Goal: Information Seeking & Learning: Learn about a topic

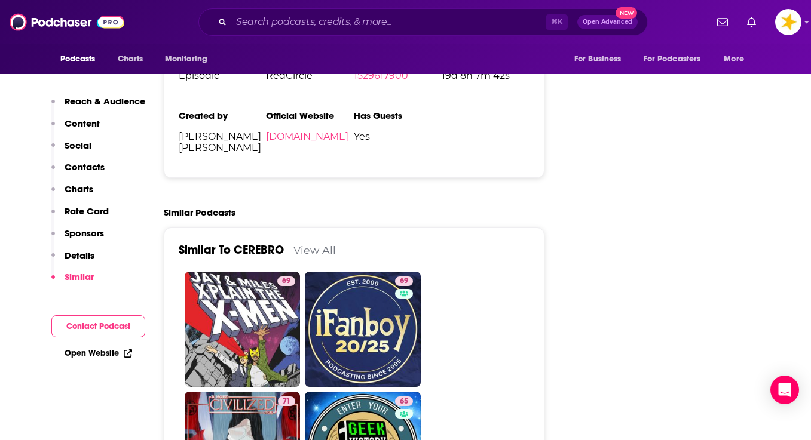
scroll to position [2437, 0]
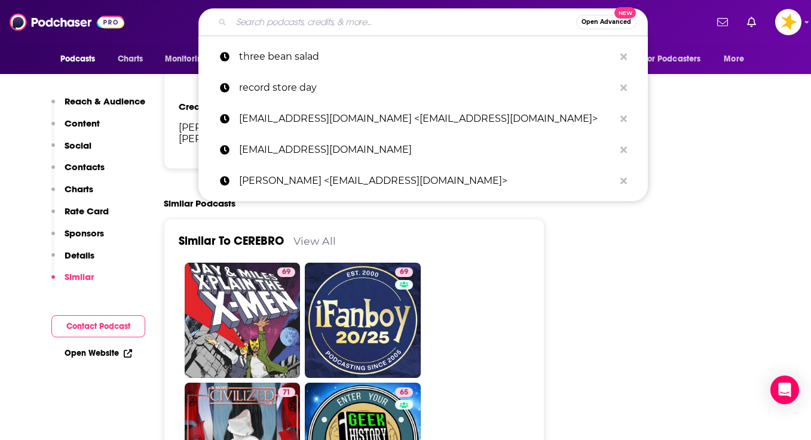
click at [360, 24] on input "Search podcasts, credits, & more..." at bounding box center [403, 22] width 345 height 19
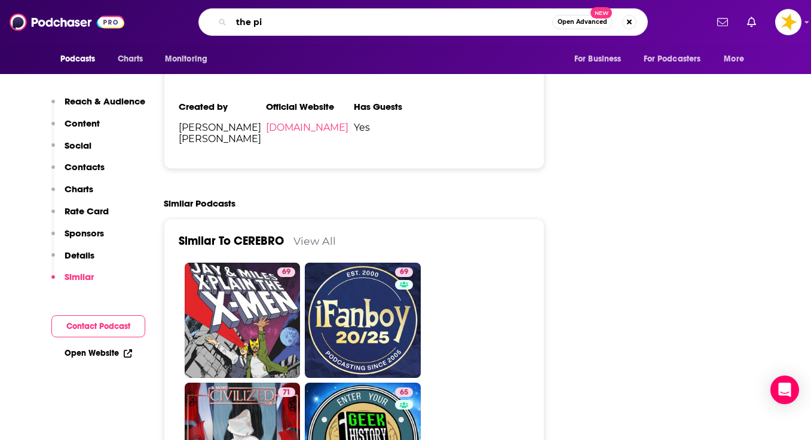
type input "the pit"
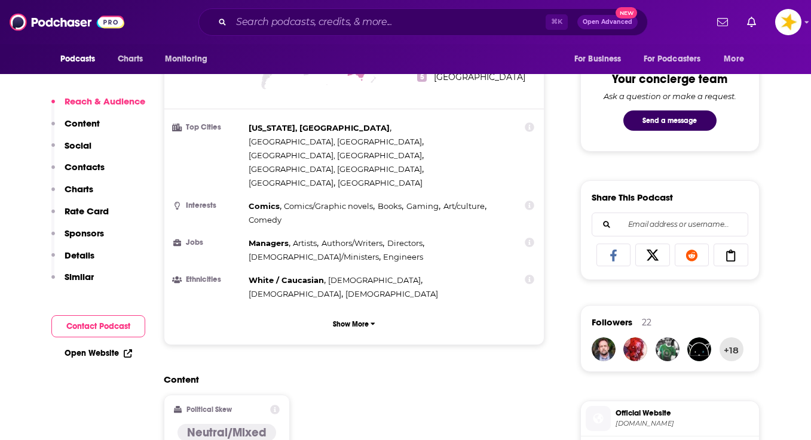
scroll to position [613, 0]
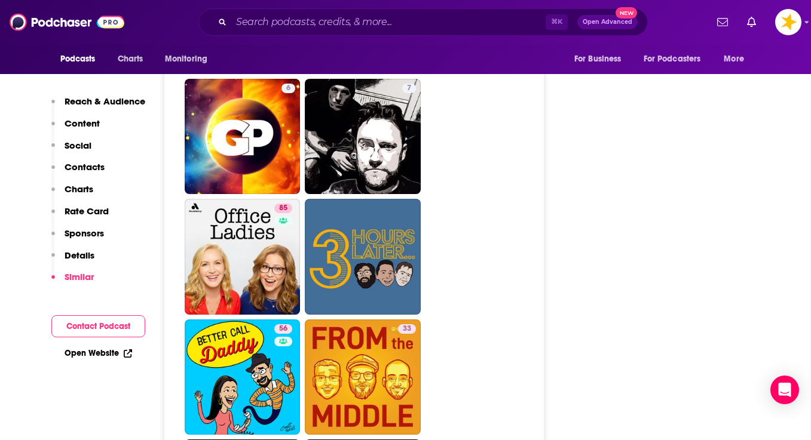
scroll to position [3752, 0]
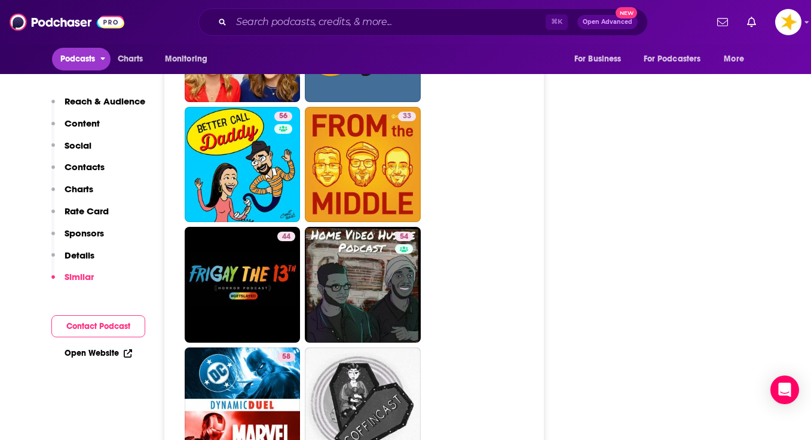
click at [82, 57] on span "Podcasts" at bounding box center [77, 59] width 35 height 17
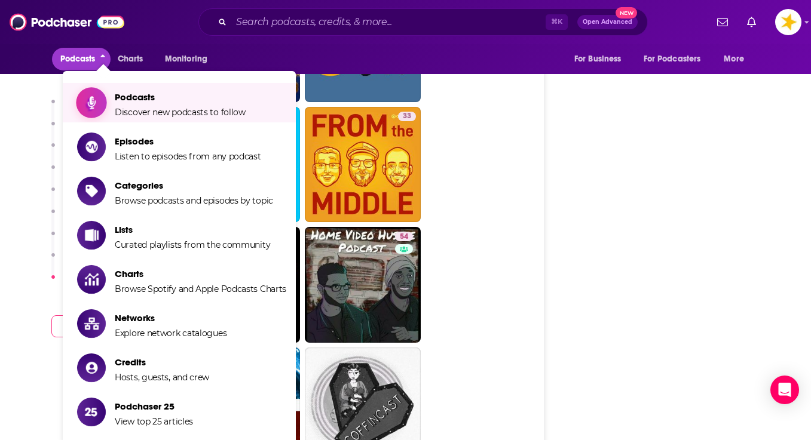
click at [130, 96] on span "Podcasts" at bounding box center [180, 96] width 131 height 11
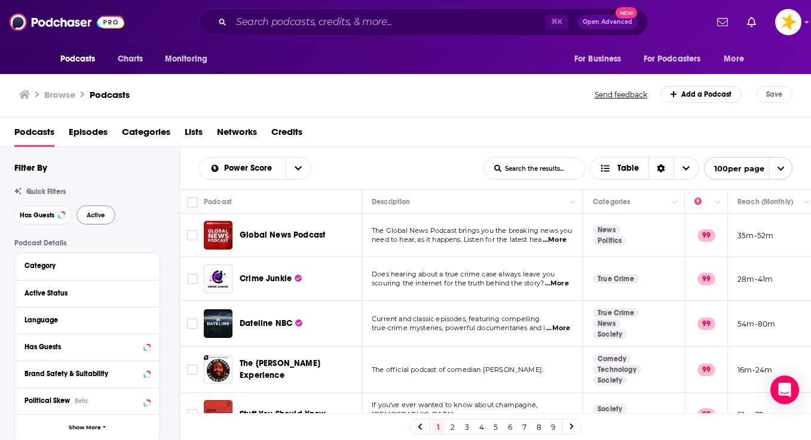
click at [87, 217] on span "Active" at bounding box center [96, 215] width 19 height 7
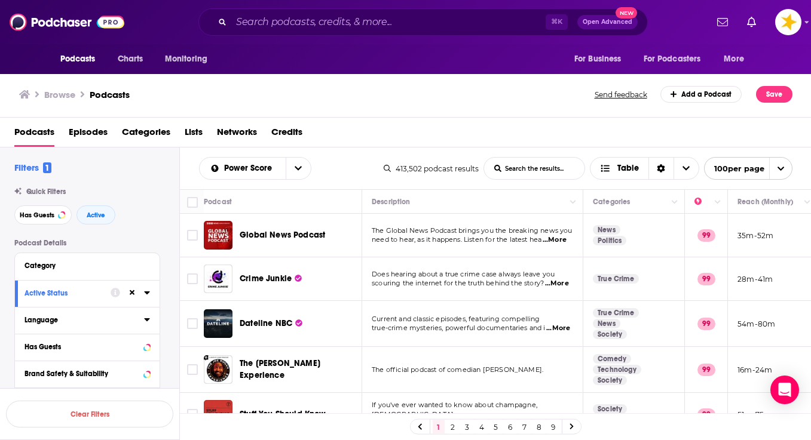
click at [146, 324] on icon at bounding box center [147, 320] width 6 height 10
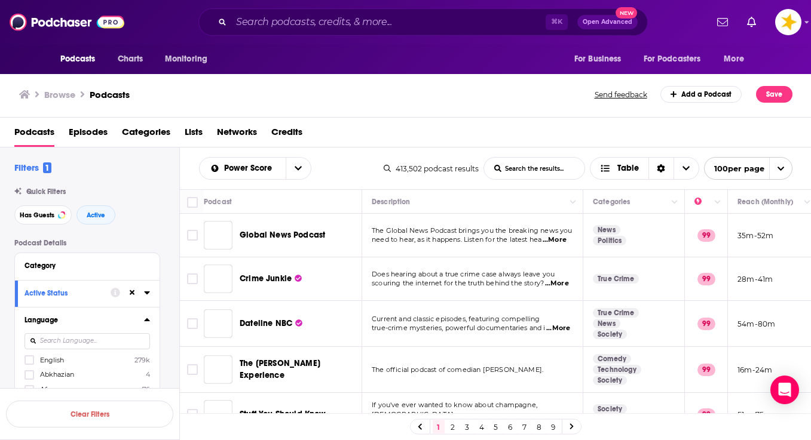
scroll to position [63, 0]
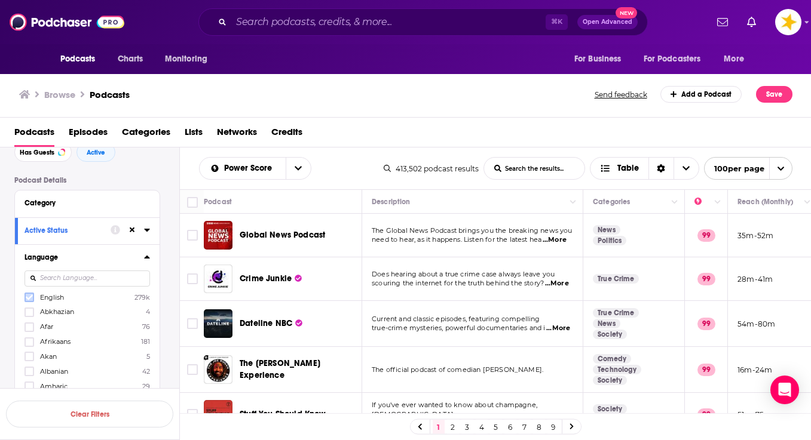
click at [31, 301] on icon at bounding box center [29, 297] width 7 height 7
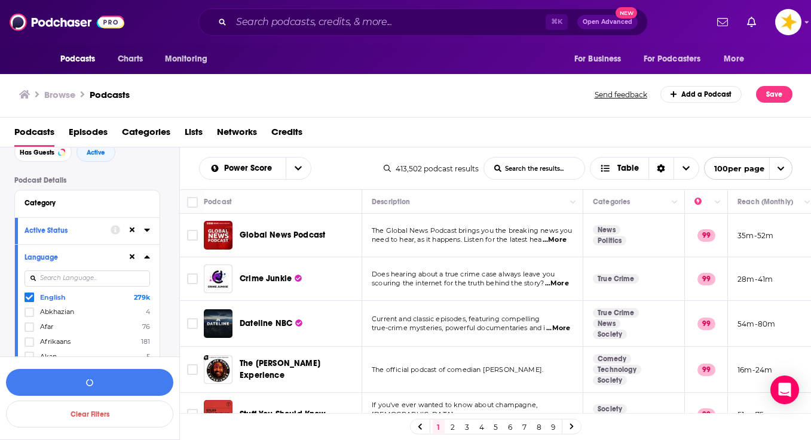
click at [148, 260] on icon at bounding box center [147, 257] width 6 height 10
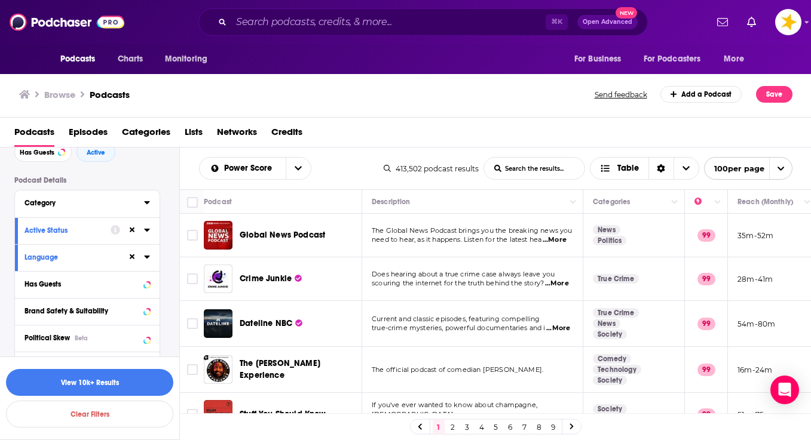
click at [147, 204] on icon at bounding box center [147, 203] width 6 height 10
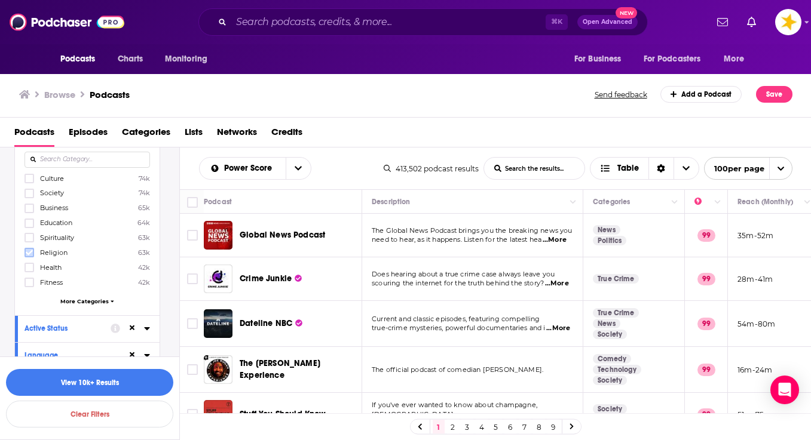
scroll to position [139, 0]
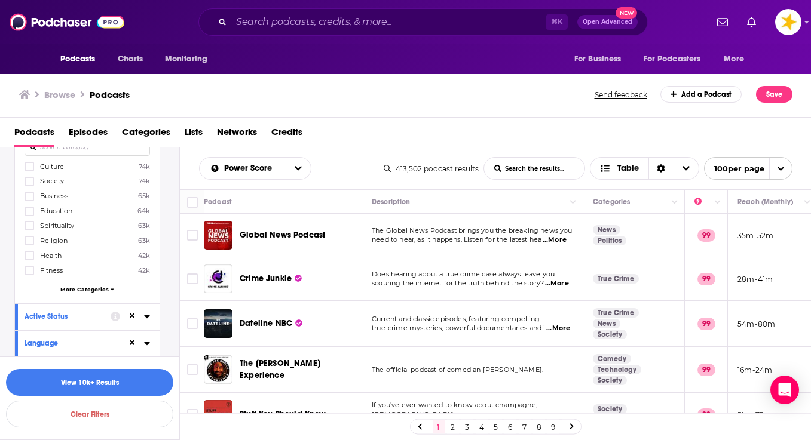
click at [81, 290] on span "More Categories" at bounding box center [84, 289] width 48 height 7
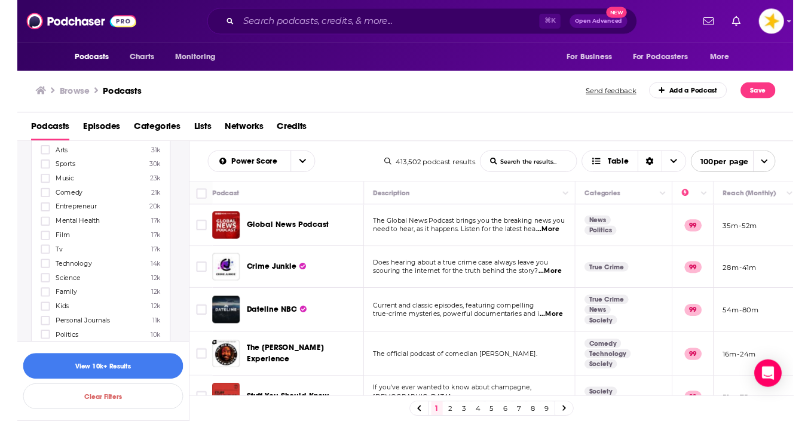
scroll to position [302, 0]
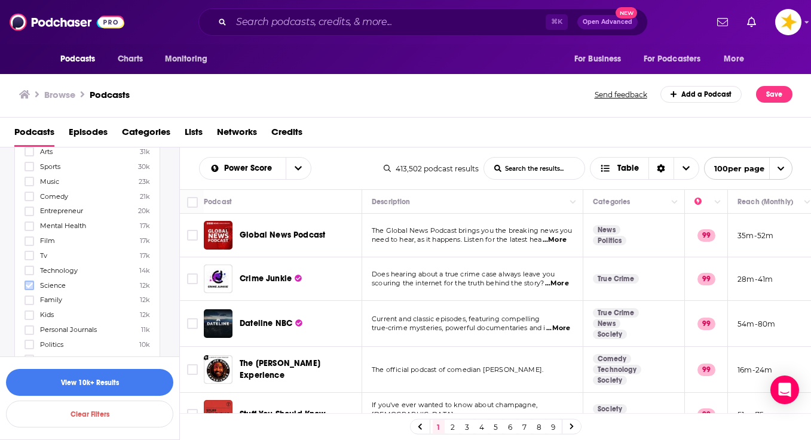
click at [29, 289] on icon at bounding box center [29, 285] width 7 height 5
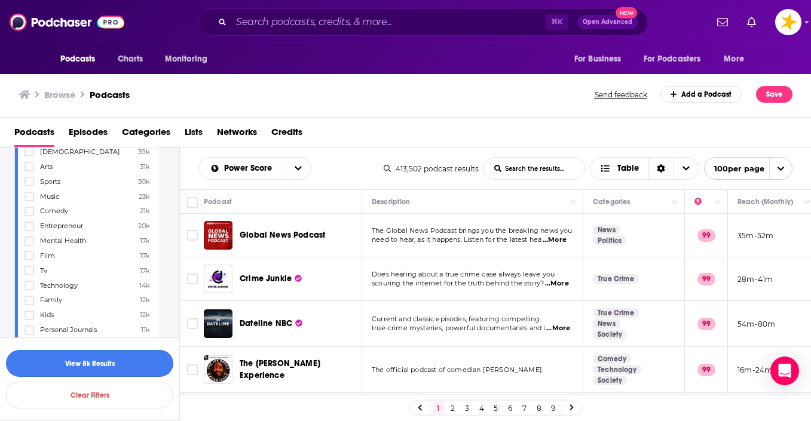
click at [97, 367] on button "View 8k Results" at bounding box center [89, 363] width 167 height 27
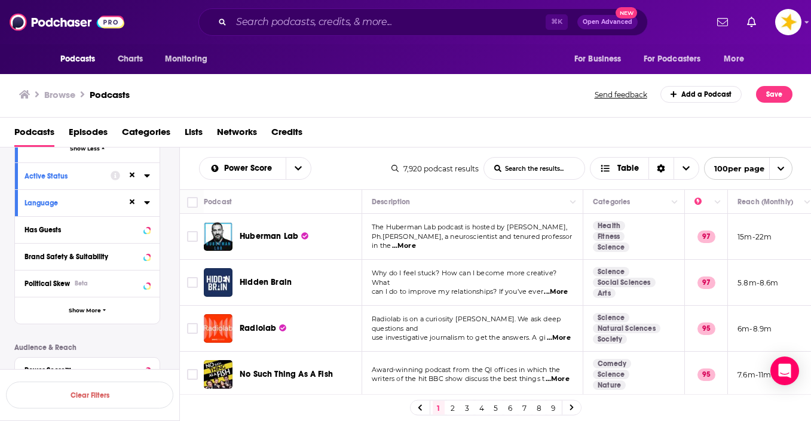
scroll to position [3909, 0]
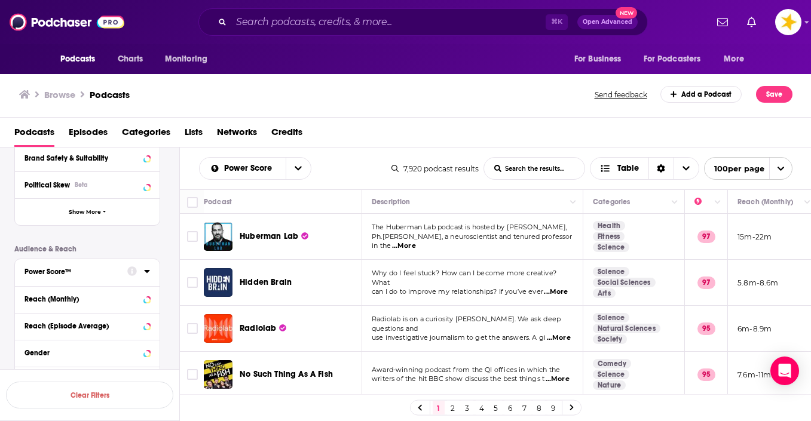
click at [148, 273] on icon at bounding box center [146, 271] width 5 height 3
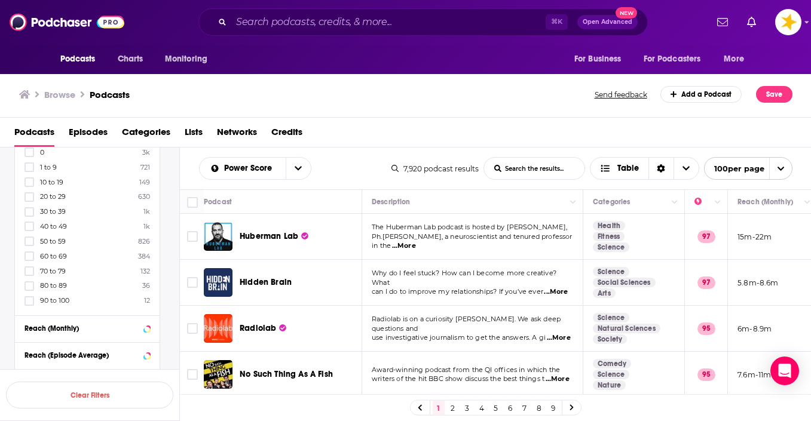
scroll to position [4047, 0]
click at [26, 259] on icon at bounding box center [29, 255] width 7 height 7
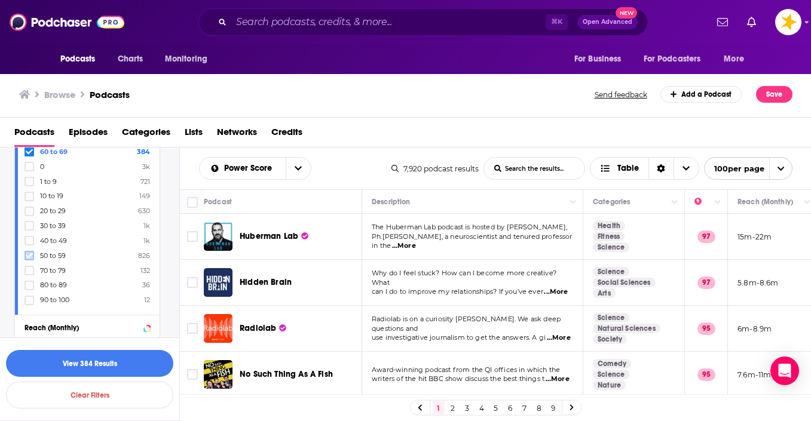
click at [26, 259] on icon at bounding box center [29, 255] width 7 height 7
click at [102, 364] on button "View 1k Results" at bounding box center [89, 363] width 167 height 27
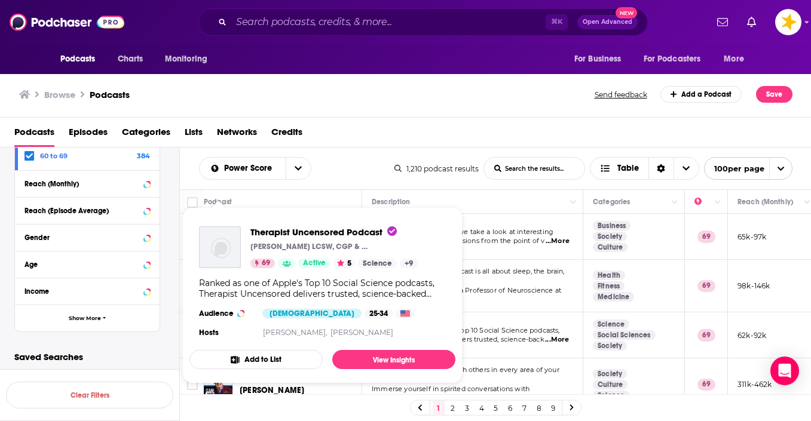
scroll to position [171, 0]
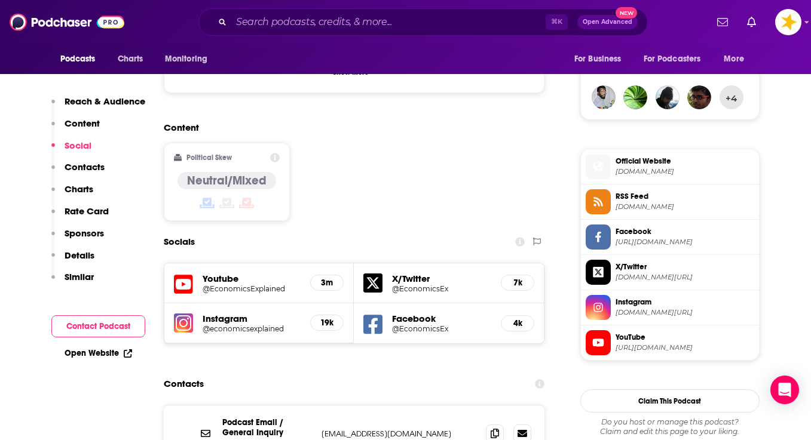
scroll to position [870, 0]
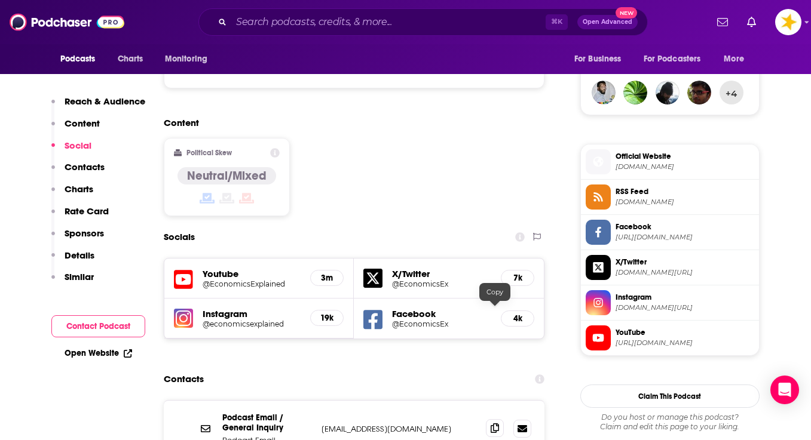
click at [496, 423] on icon at bounding box center [494, 428] width 8 height 10
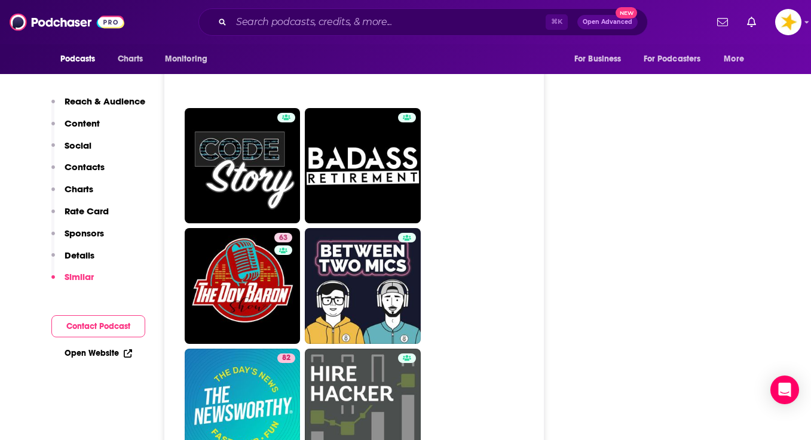
scroll to position [4648, 0]
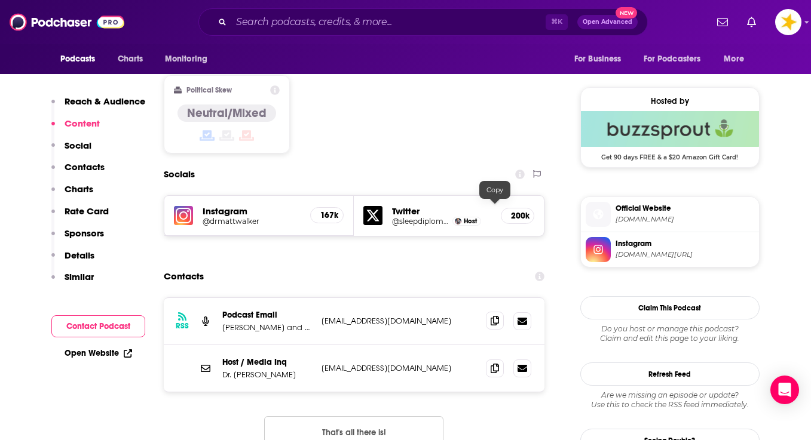
click at [493, 316] on icon at bounding box center [494, 321] width 8 height 10
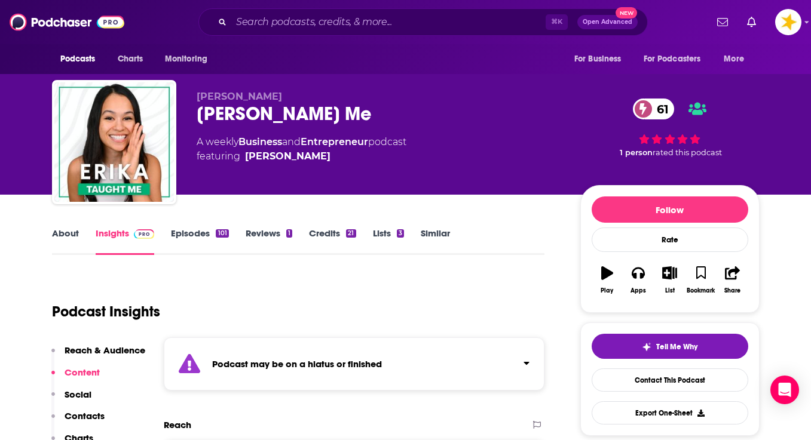
click at [191, 232] on link "Episodes 101" at bounding box center [199, 241] width 57 height 27
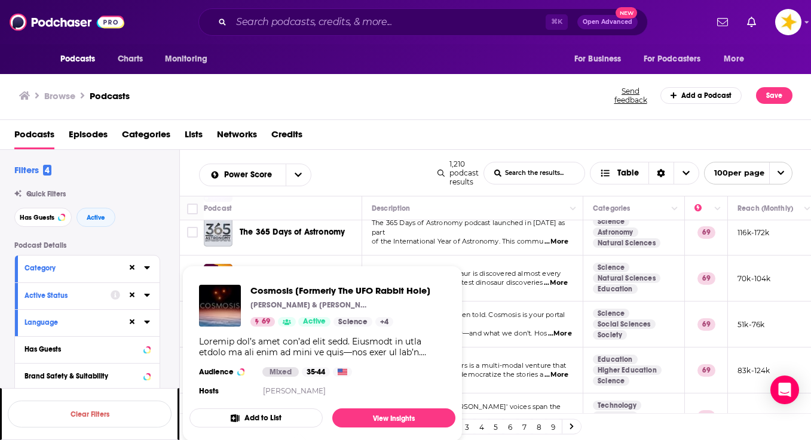
scroll to position [500, 1]
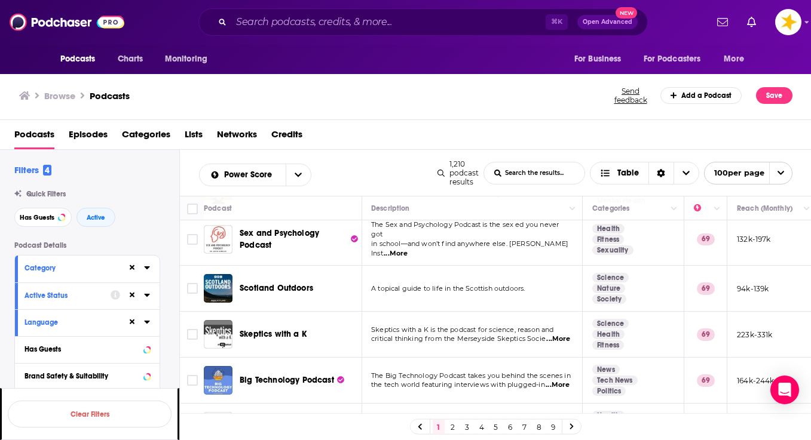
scroll to position [996, 1]
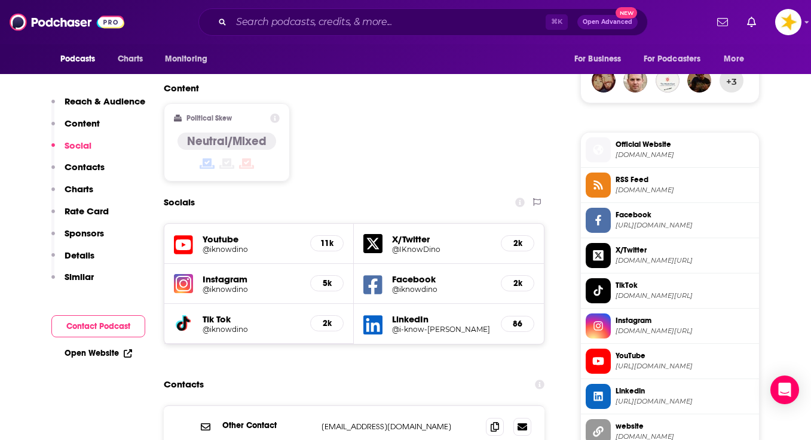
scroll to position [990, 0]
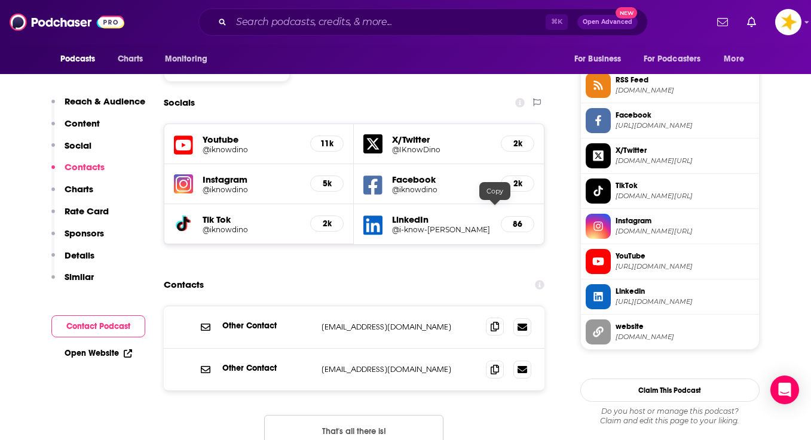
click at [492, 322] on icon at bounding box center [494, 327] width 8 height 10
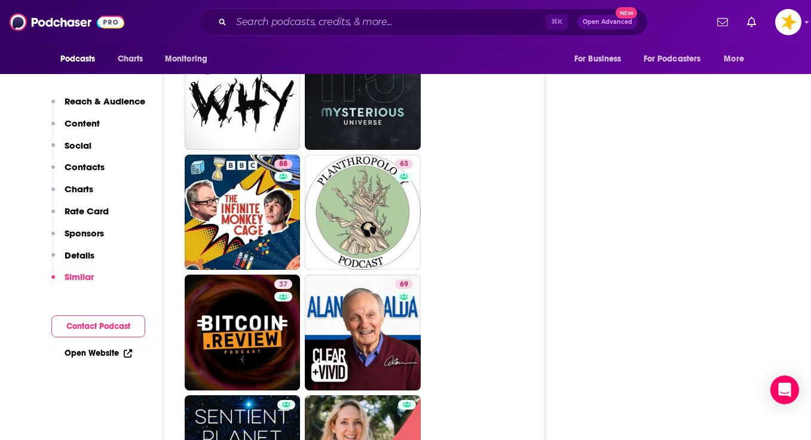
scroll to position [4504, 0]
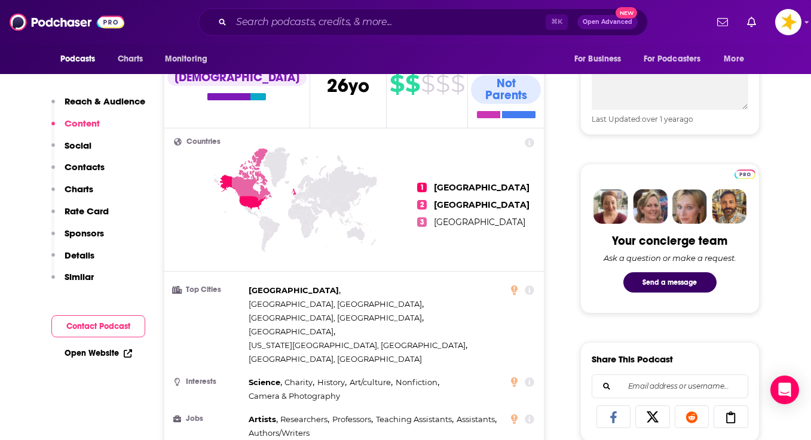
scroll to position [805, 0]
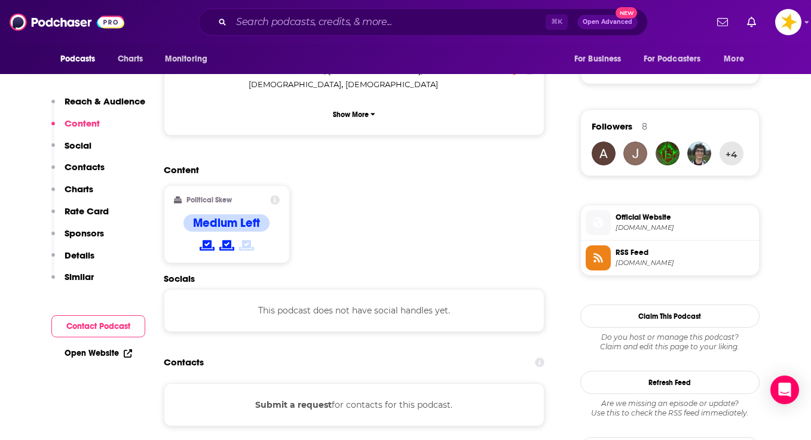
scroll to position [809, 0]
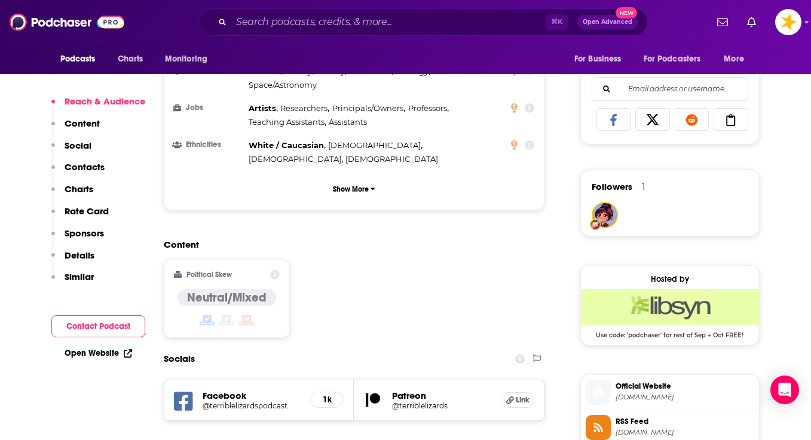
scroll to position [805, 0]
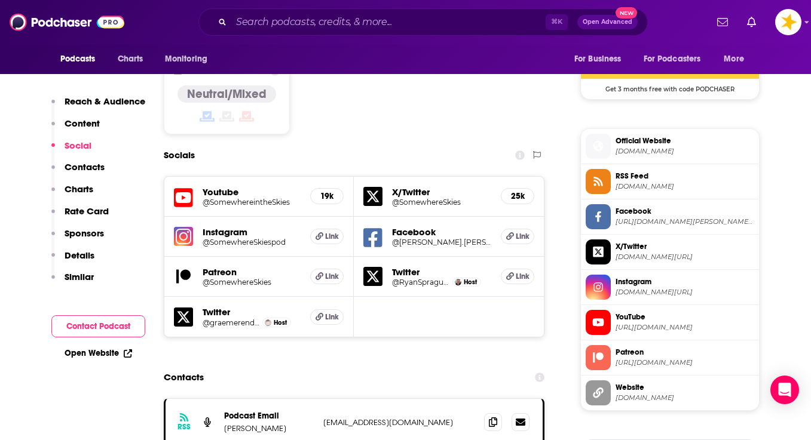
scroll to position [1023, 0]
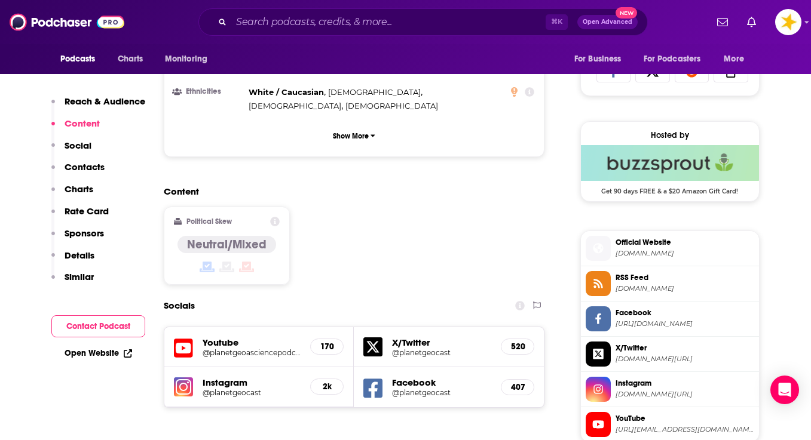
scroll to position [800, 0]
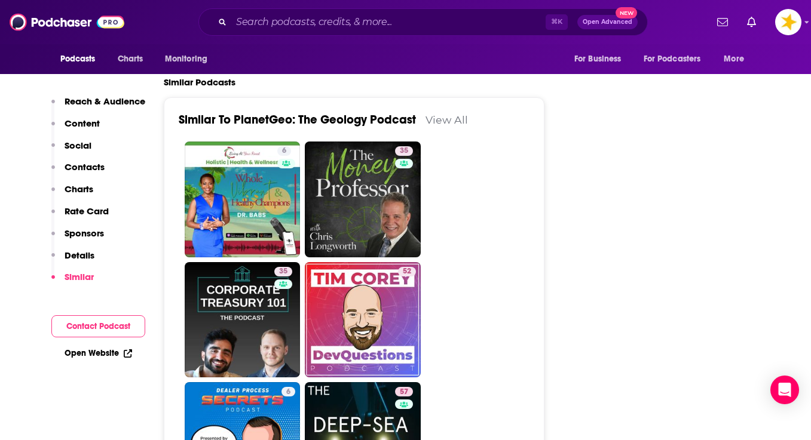
scroll to position [2249, 0]
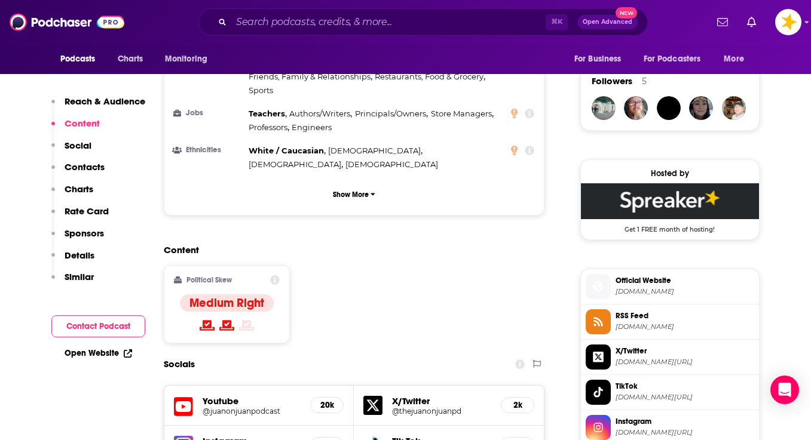
scroll to position [900, 0]
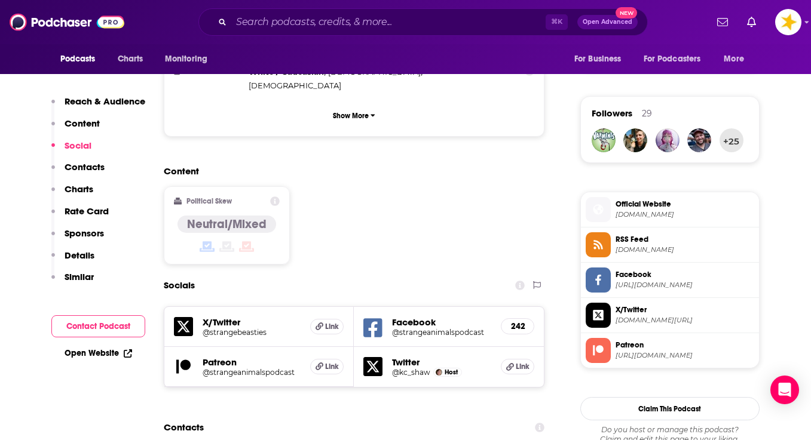
scroll to position [835, 0]
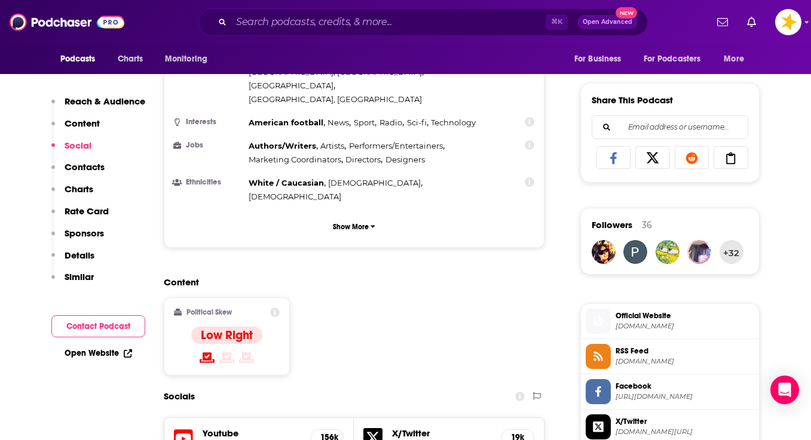
scroll to position [803, 0]
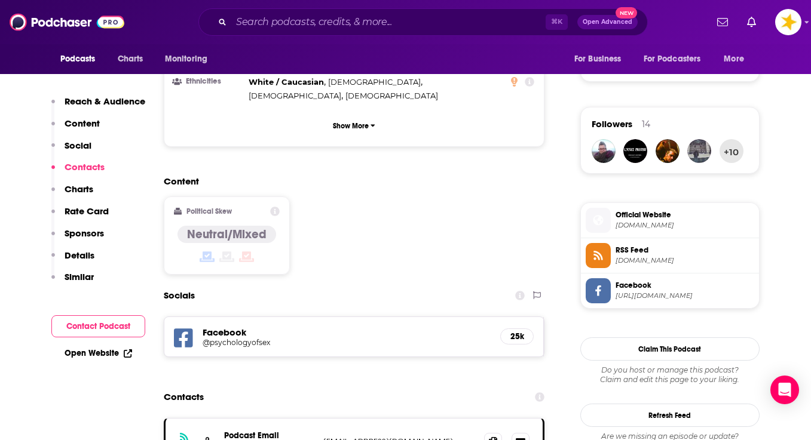
scroll to position [803, 0]
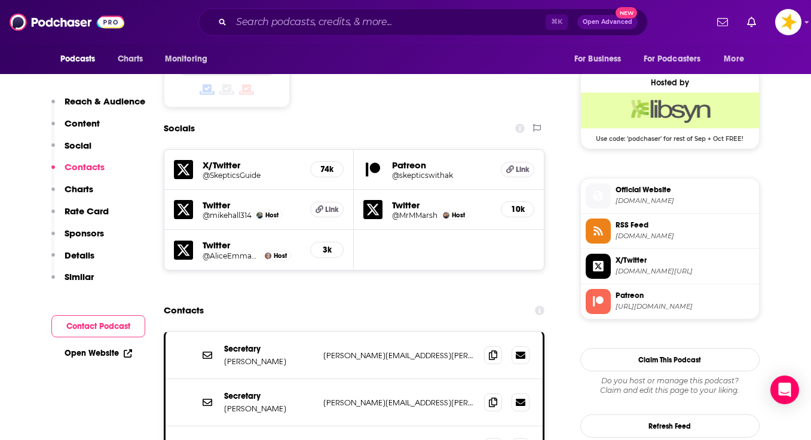
scroll to position [947, 0]
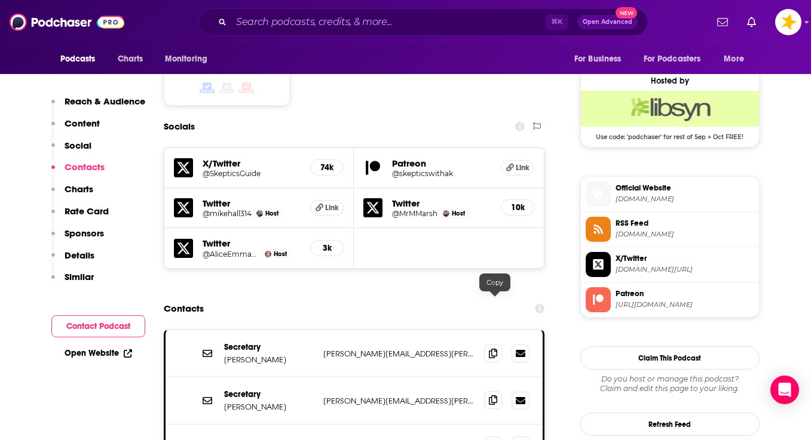
click at [492, 395] on icon at bounding box center [493, 400] width 8 height 10
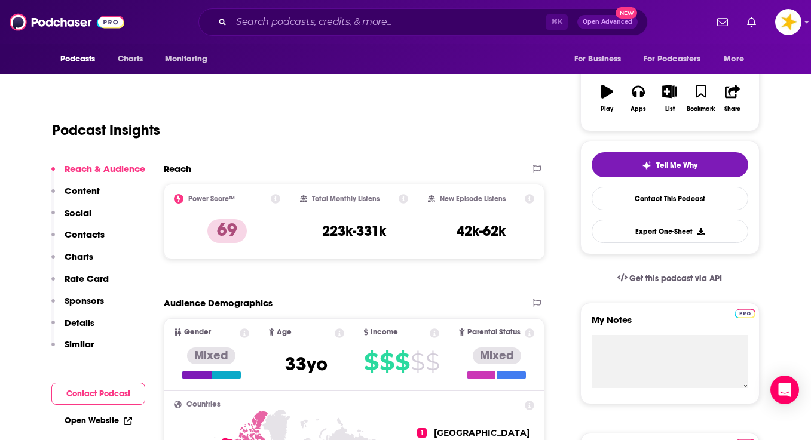
scroll to position [226, 0]
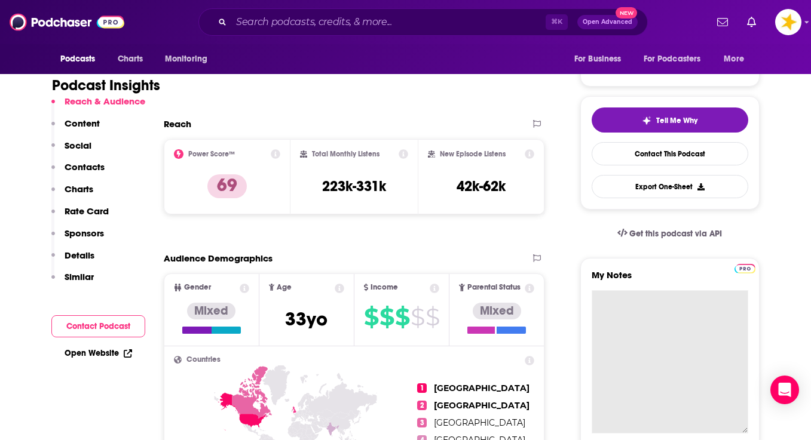
click at [627, 296] on textarea "My Notes" at bounding box center [669, 361] width 156 height 143
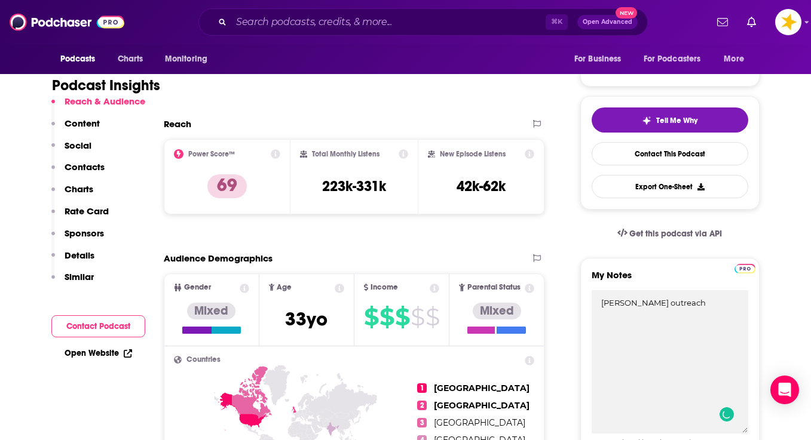
type textarea "priscilla outreach"
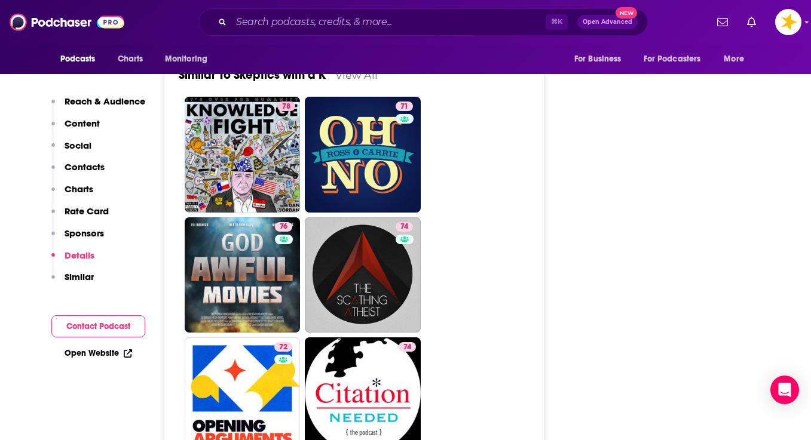
scroll to position [2760, 0]
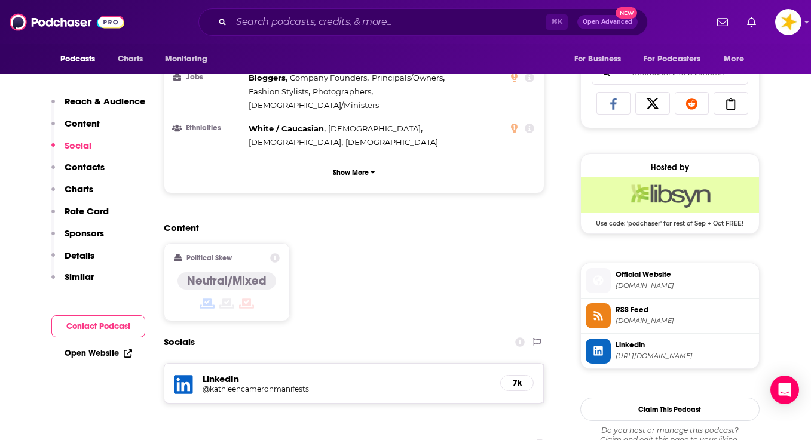
scroll to position [766, 0]
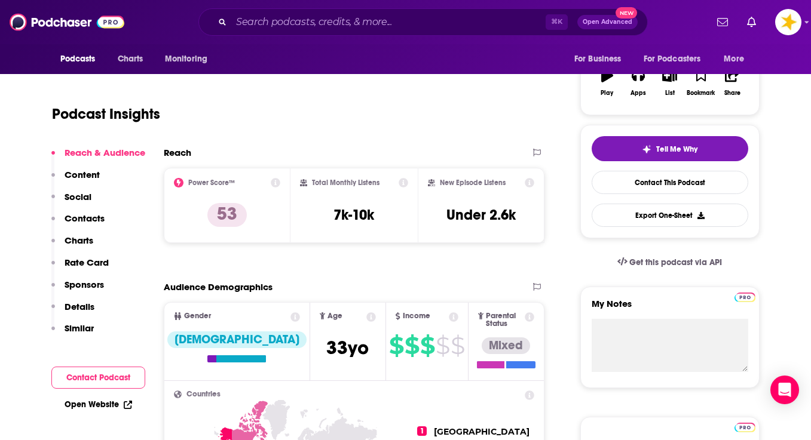
scroll to position [213, 0]
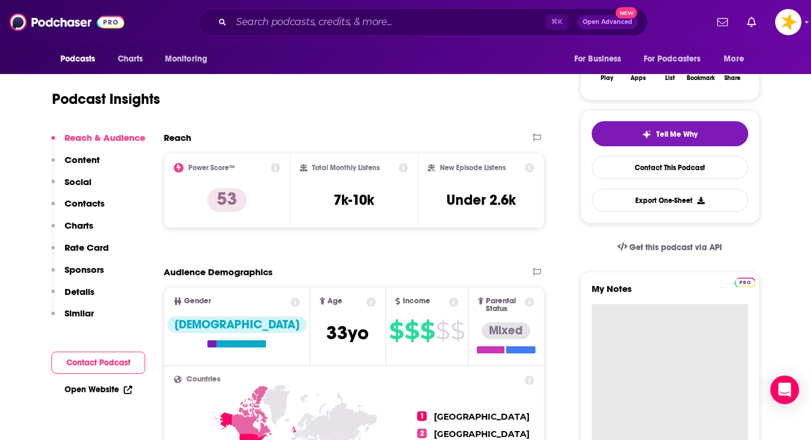
click at [639, 306] on textarea "My Notes" at bounding box center [669, 375] width 156 height 143
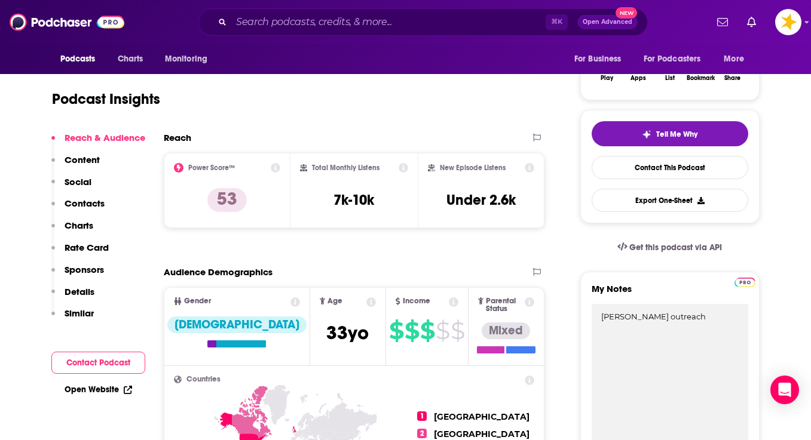
type textarea "priscilla outreach"
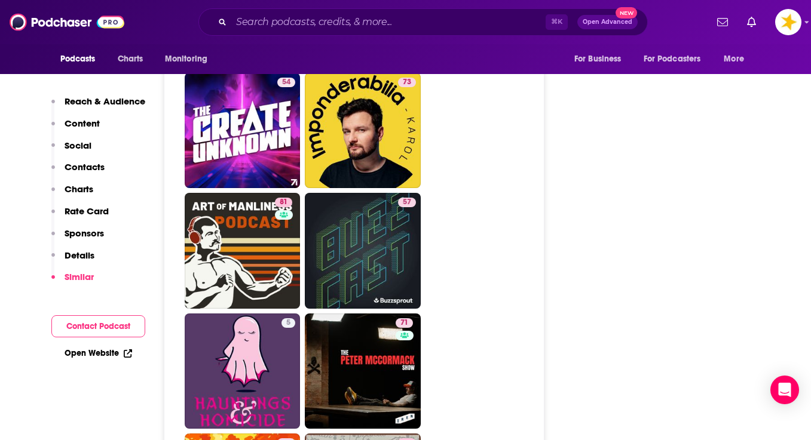
scroll to position [4122, 0]
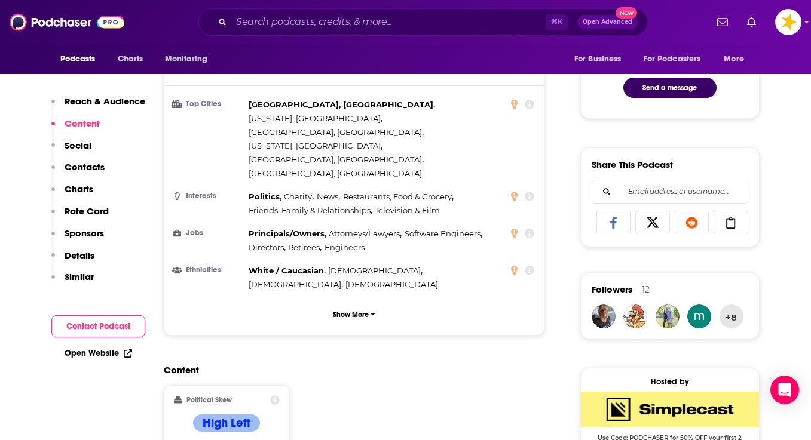
scroll to position [667, 0]
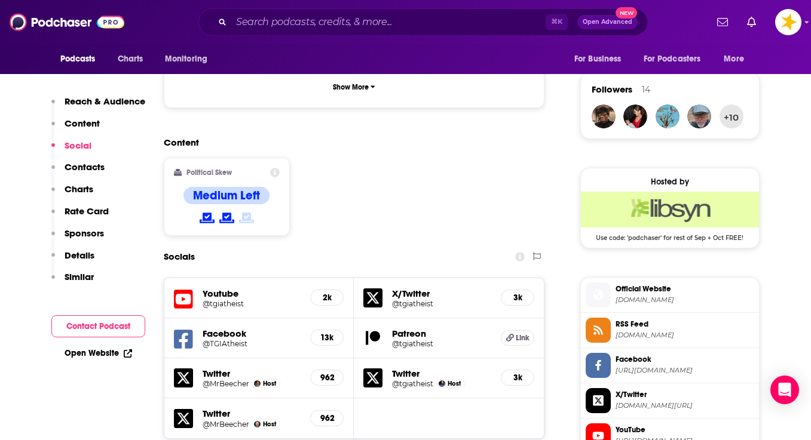
scroll to position [917, 0]
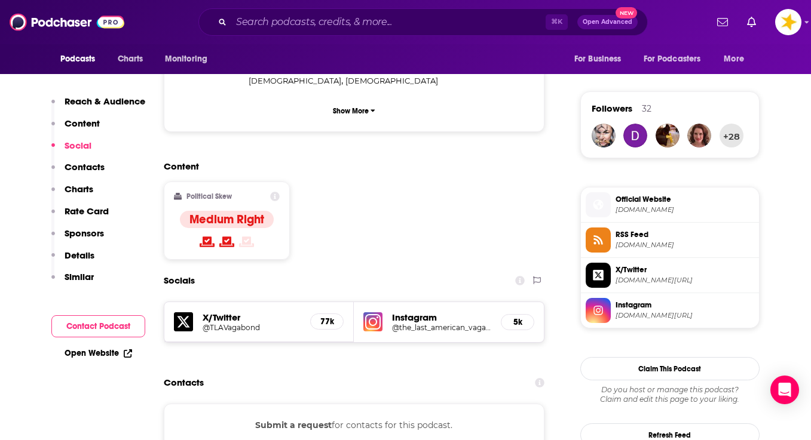
scroll to position [846, 0]
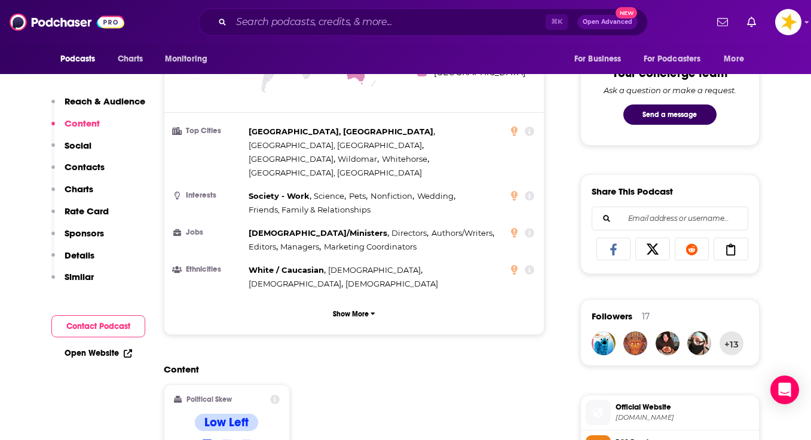
scroll to position [832, 0]
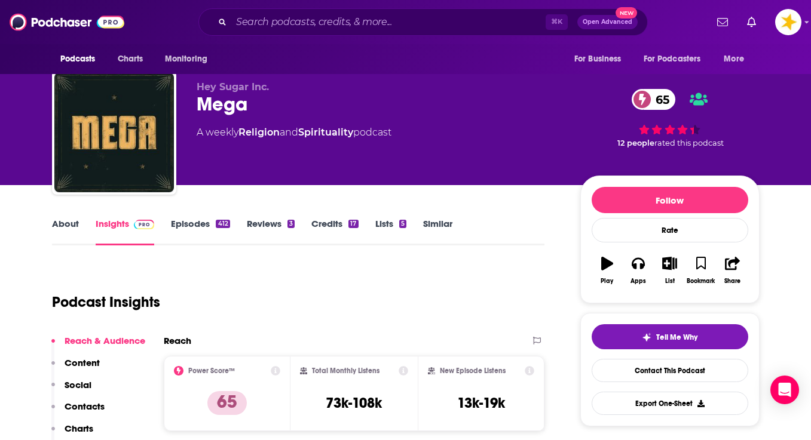
scroll to position [0, 0]
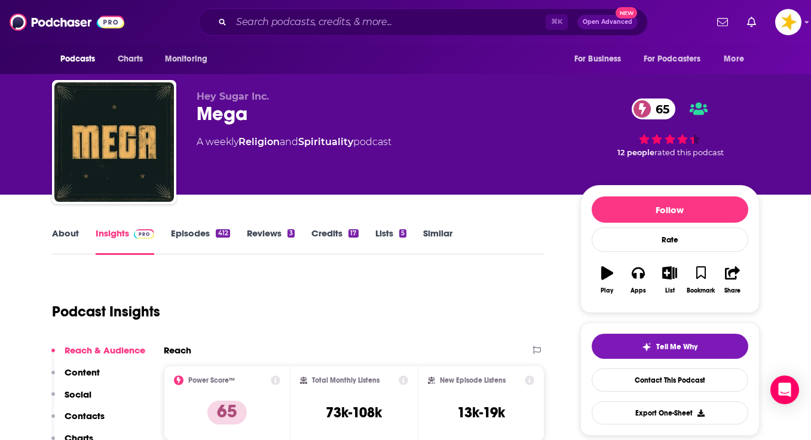
click at [66, 238] on link "About" at bounding box center [65, 241] width 27 height 27
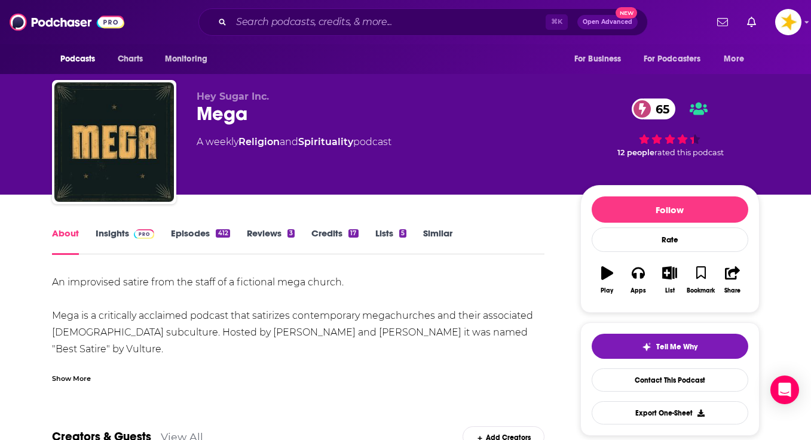
click at [131, 236] on span at bounding box center [142, 233] width 26 height 11
